Goal: Navigation & Orientation: Find specific page/section

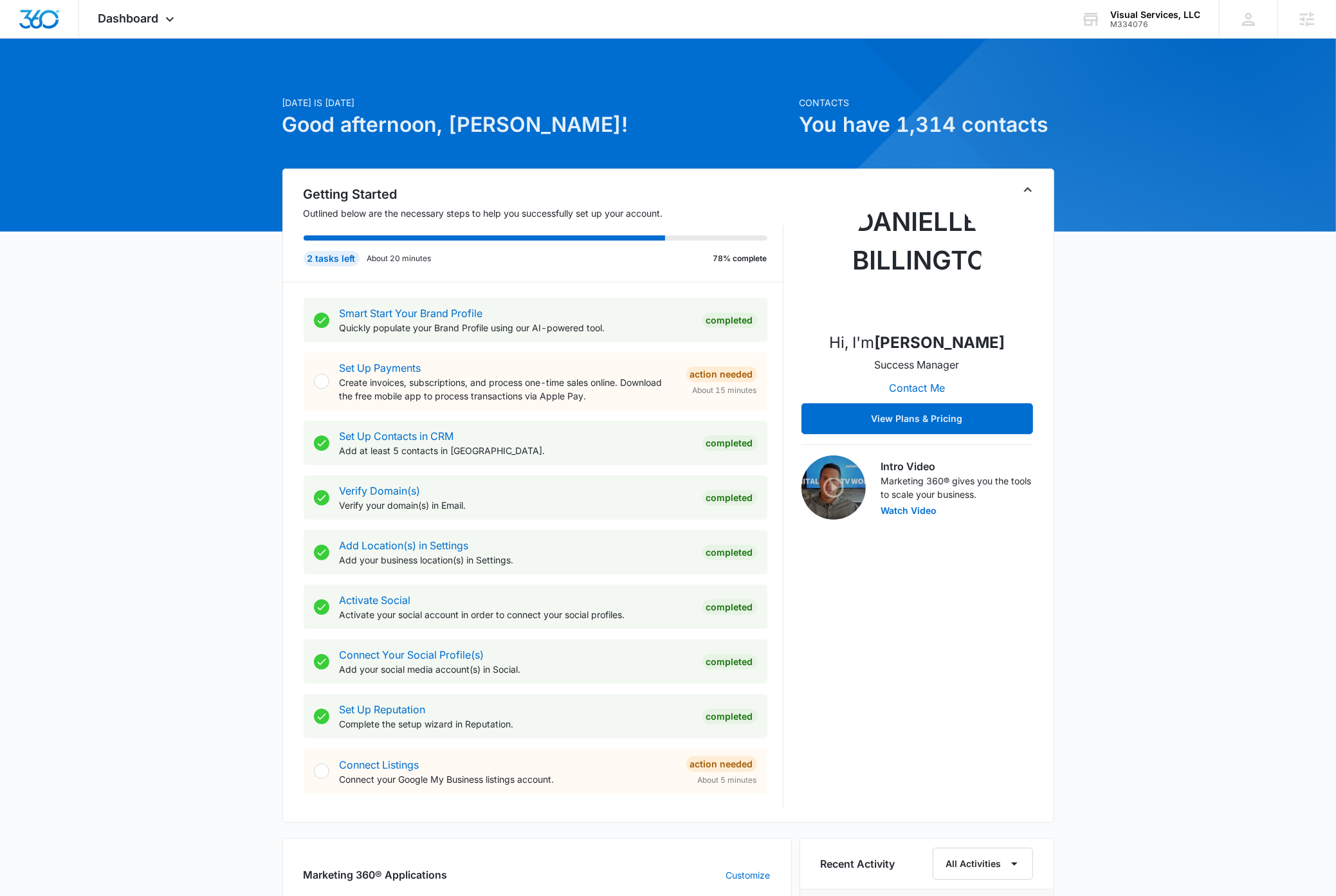
click at [1201, 352] on div "[DATE] is [DATE] Good afternoon, [PERSON_NAME]! Contacts You have 1,314 contact…" at bounding box center [668, 764] width 1336 height 1419
click at [1174, 12] on div "Visual Services, LLC" at bounding box center [1155, 14] width 90 height 11
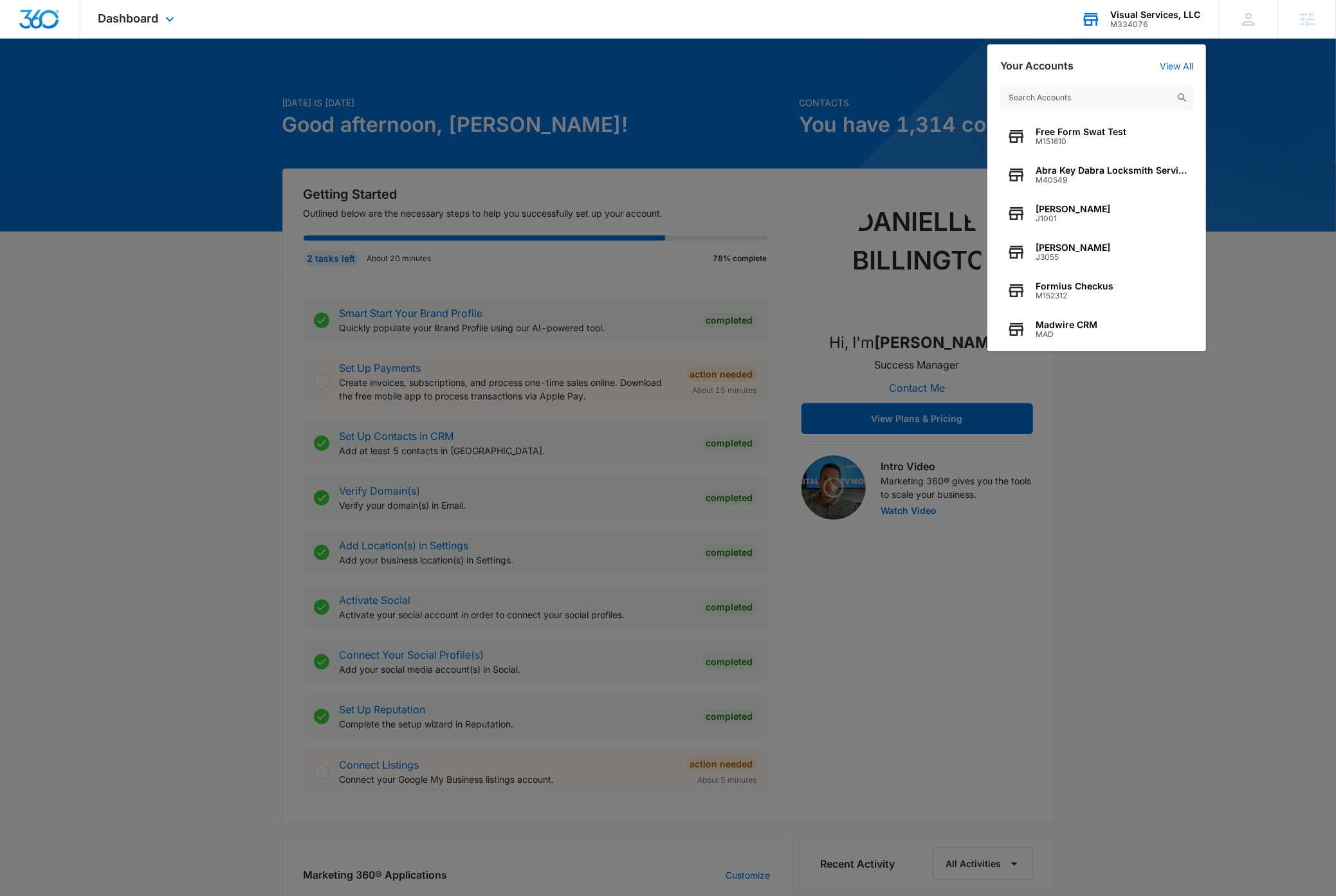
click at [1098, 101] on input "text" at bounding box center [1097, 97] width 193 height 26
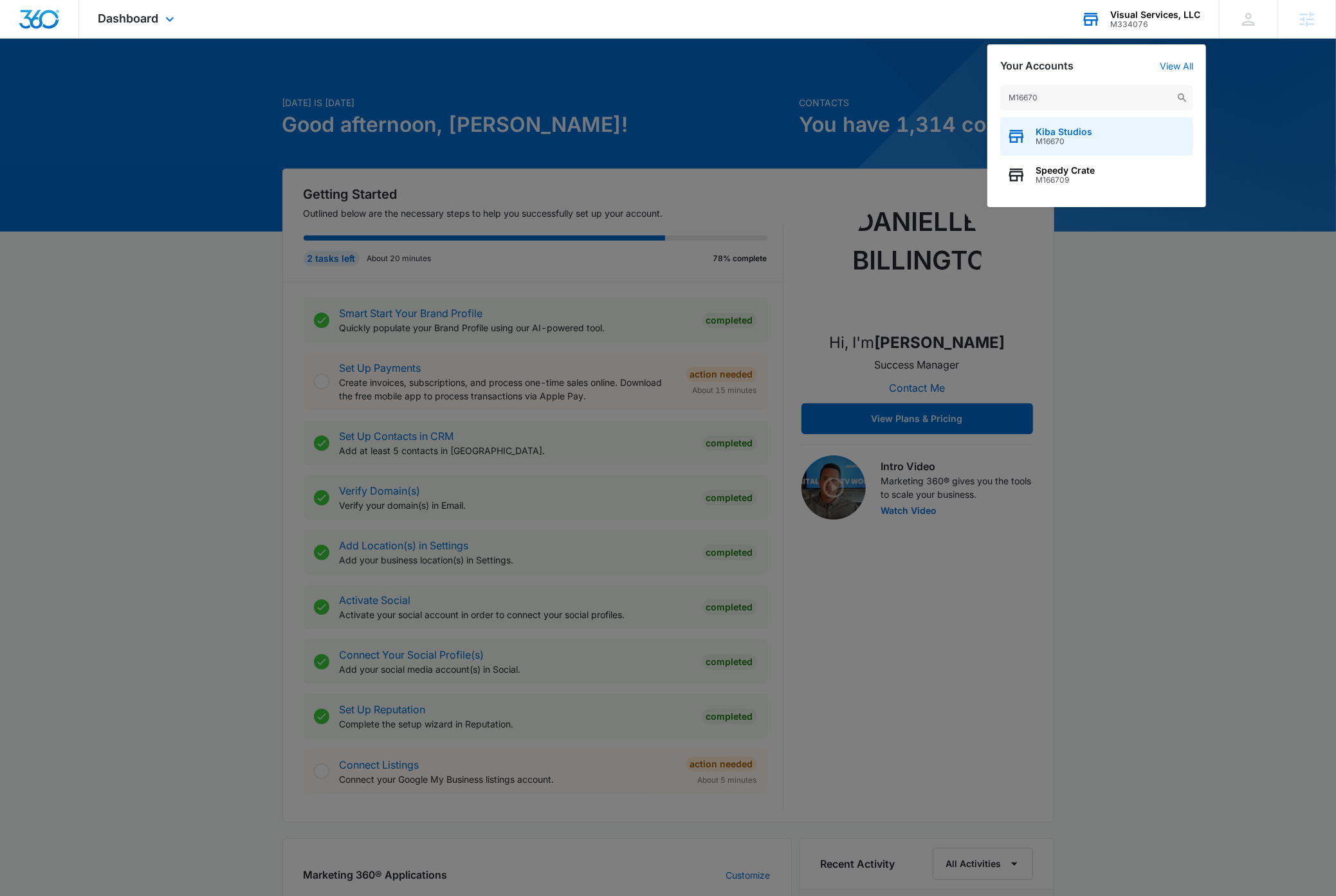
type input "M16670"
click at [1103, 139] on div "Kiba Studios M16670" at bounding box center [1097, 137] width 193 height 38
